Goal: Transaction & Acquisition: Purchase product/service

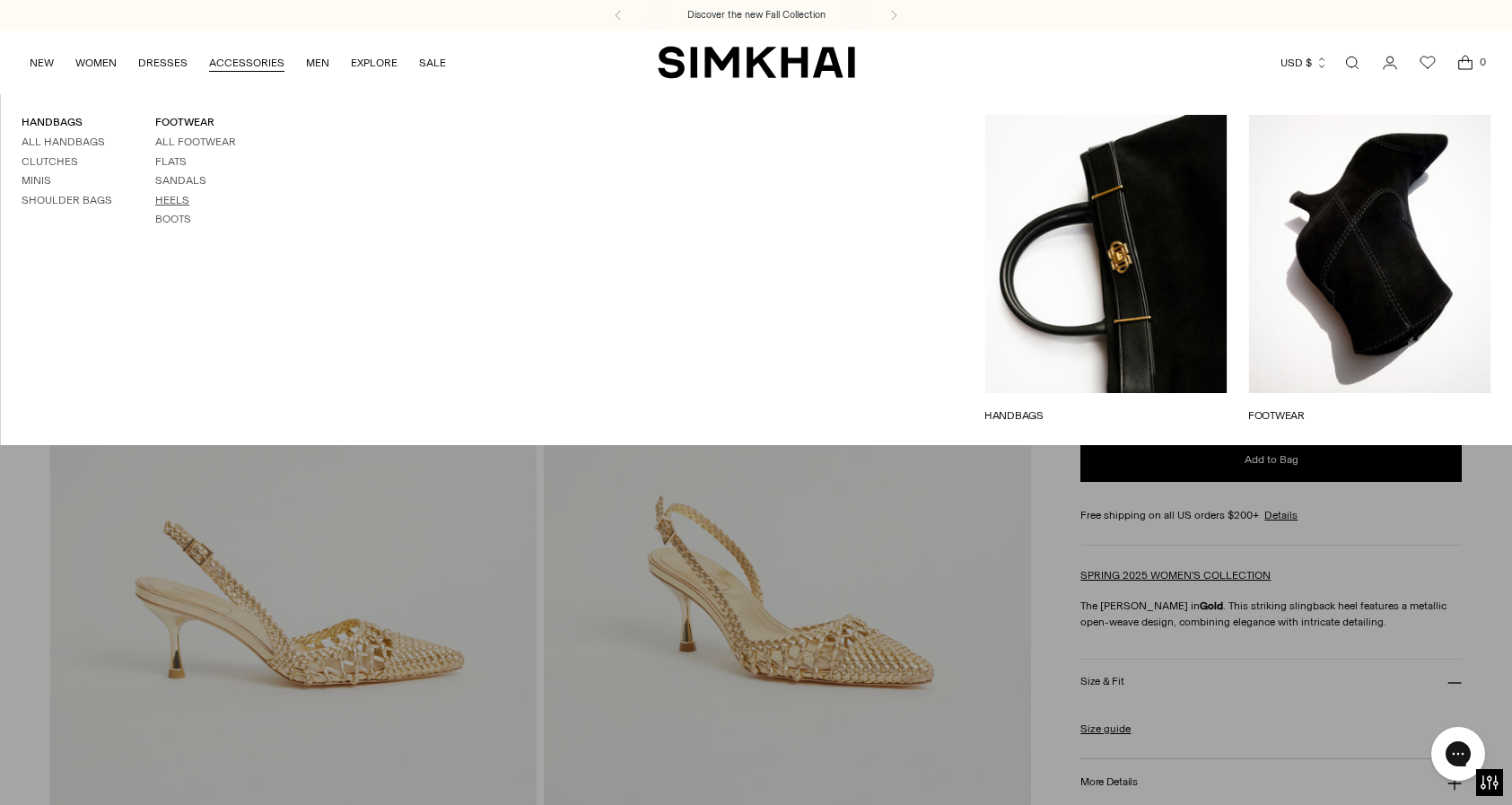
click at [172, 196] on link "Heels" at bounding box center [171, 200] width 34 height 13
